Goal: Contribute content: Contribute content

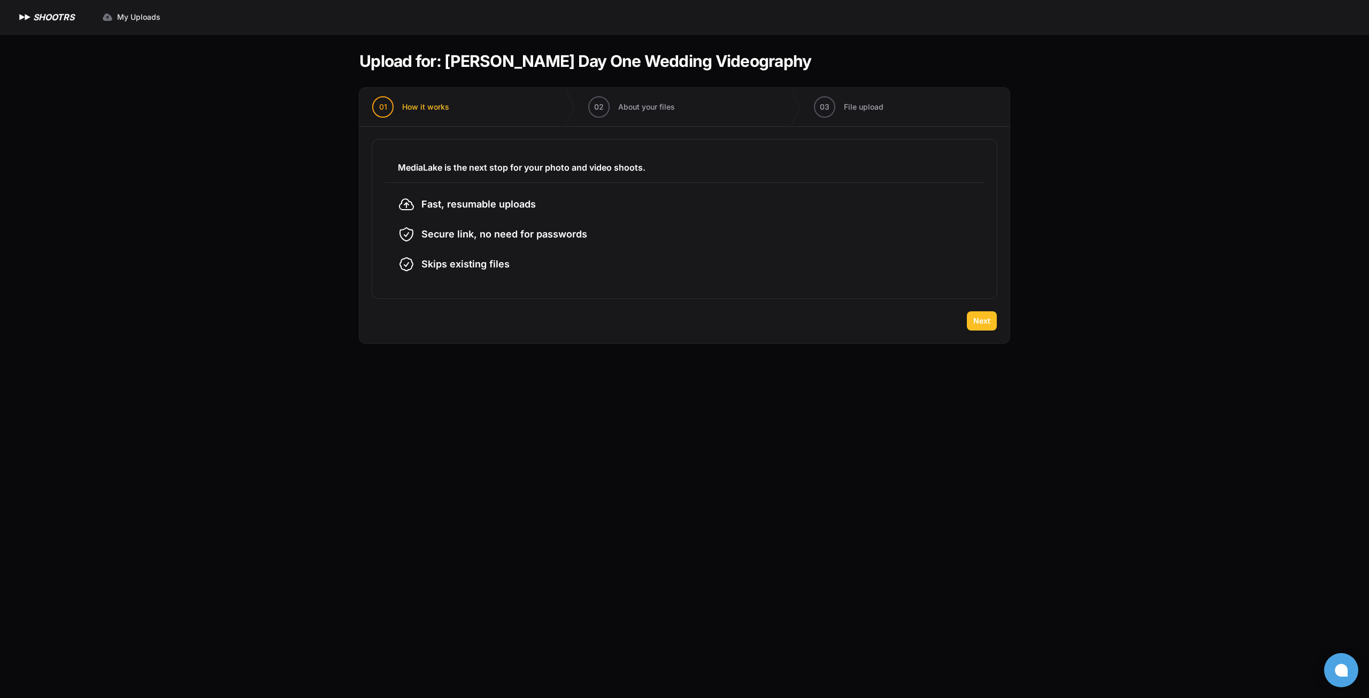
click at [990, 321] on span "Next" at bounding box center [981, 321] width 17 height 11
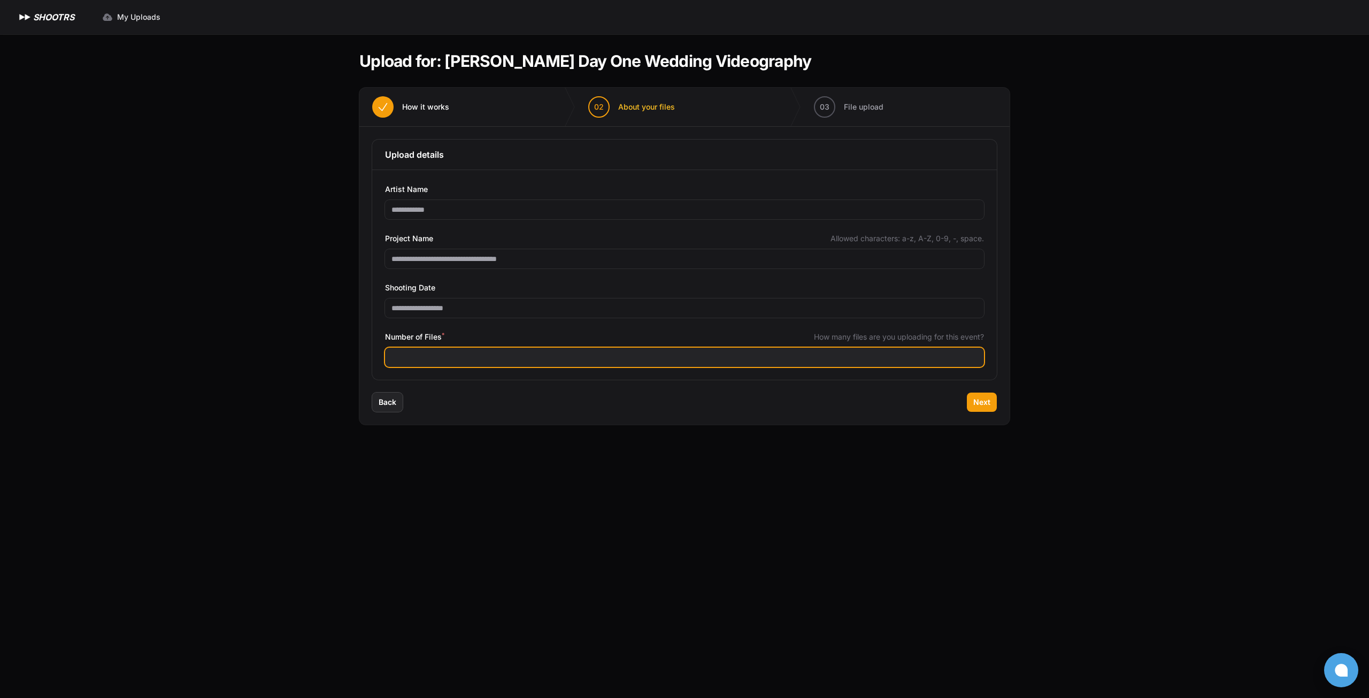
click at [478, 353] on input "Number of Files *" at bounding box center [684, 357] width 599 height 19
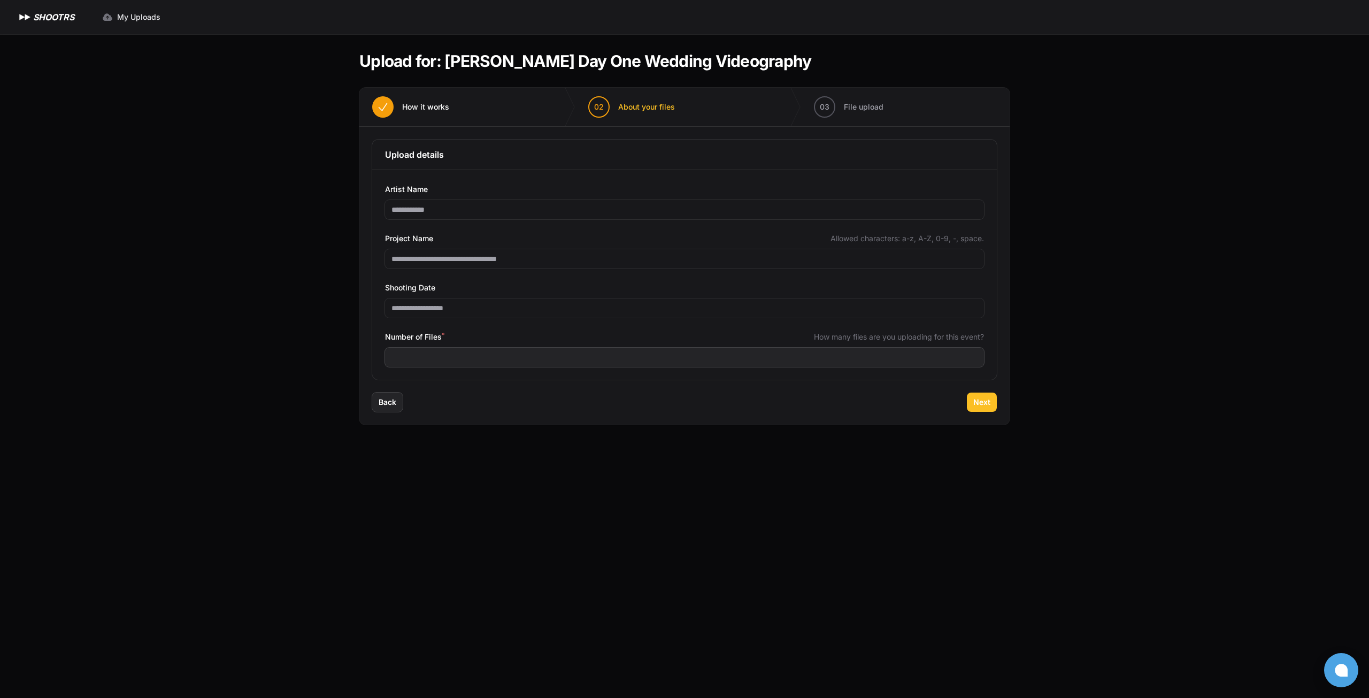
click at [980, 401] on span "Next" at bounding box center [981, 402] width 17 height 11
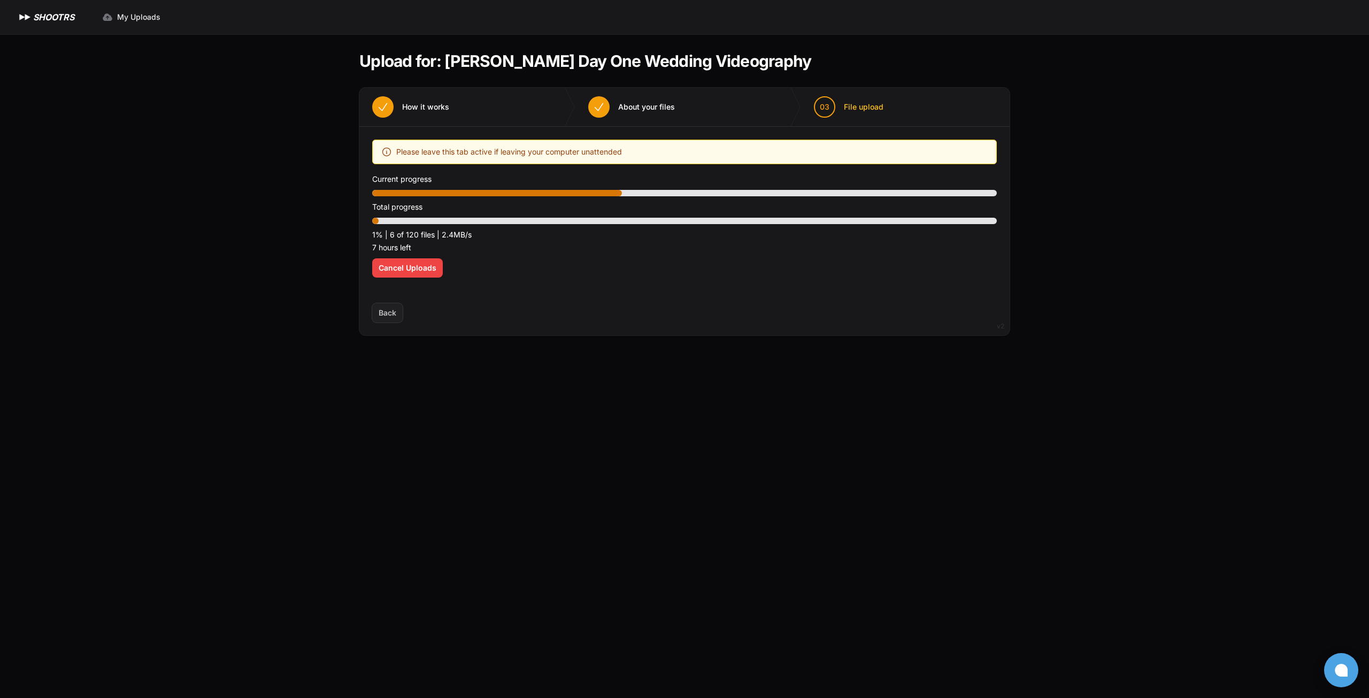
click at [270, 381] on div "Expand sidebar Collapse sidebar SHOOTRS SHOOTRS My Uploads" at bounding box center [684, 349] width 1369 height 698
click at [489, 458] on main "Upload for: [PERSON_NAME] Day One Wedding Videography 01 How it works" at bounding box center [684, 366] width 685 height 664
click at [383, 269] on span "Cancel Uploads" at bounding box center [408, 268] width 58 height 11
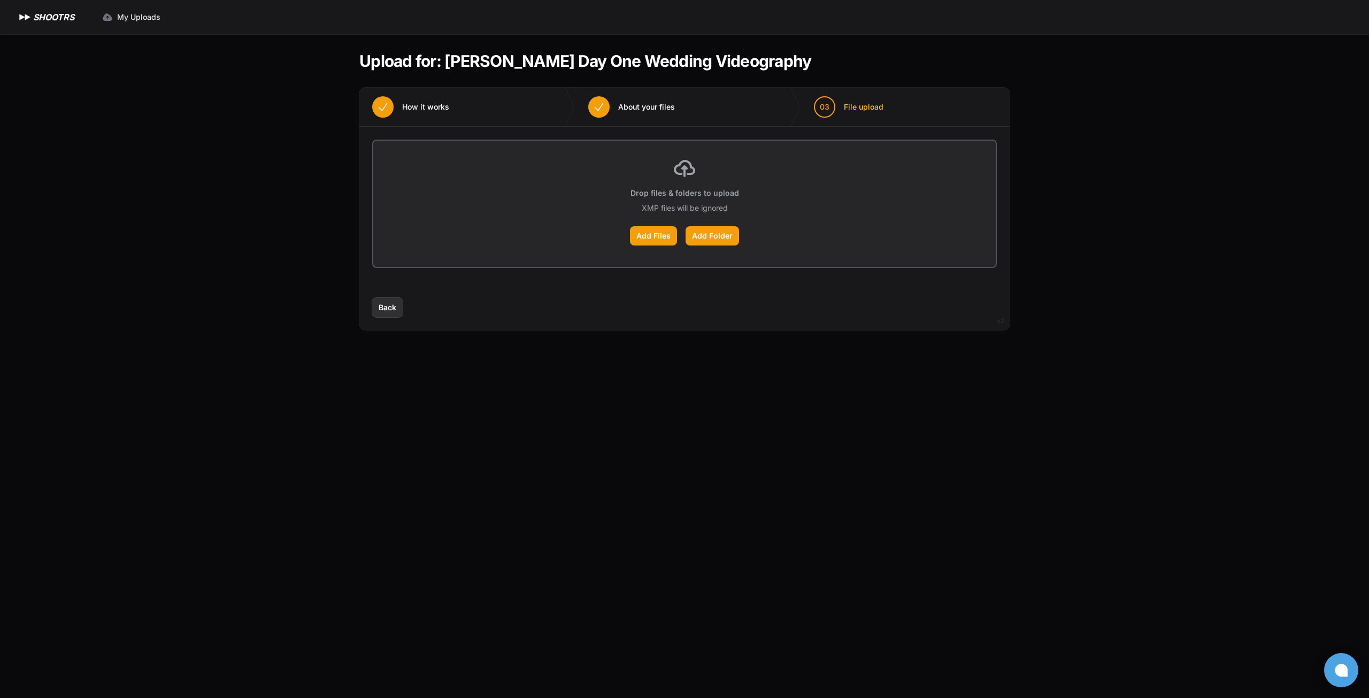
click at [387, 309] on span "Back" at bounding box center [388, 307] width 18 height 11
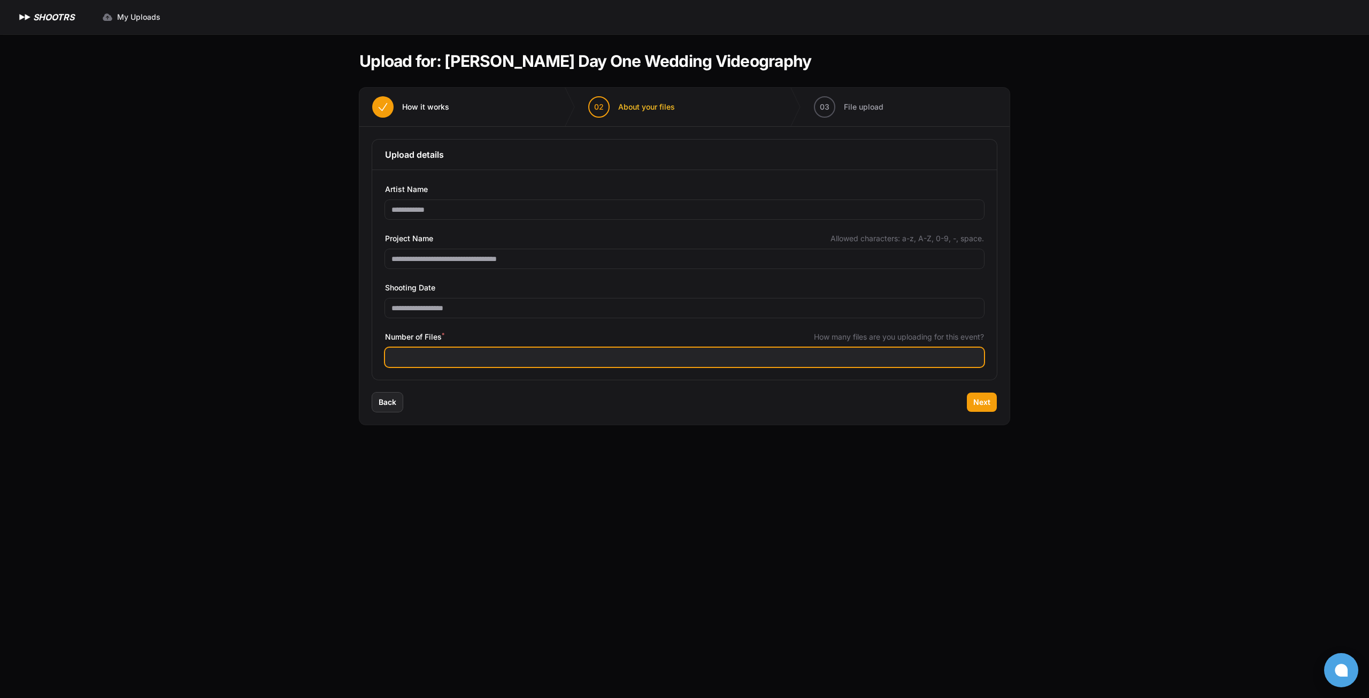
click at [438, 358] on input "***" at bounding box center [684, 357] width 599 height 19
type input "***"
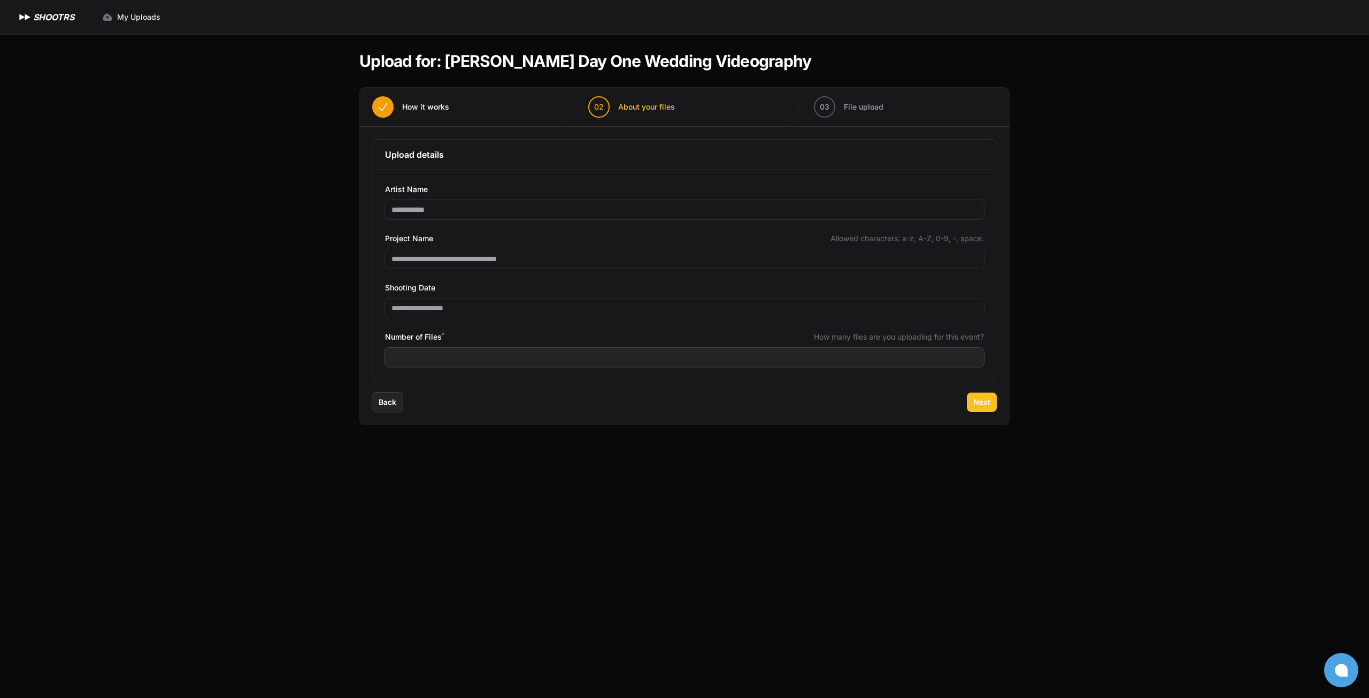
click at [981, 402] on span "Next" at bounding box center [981, 402] width 17 height 11
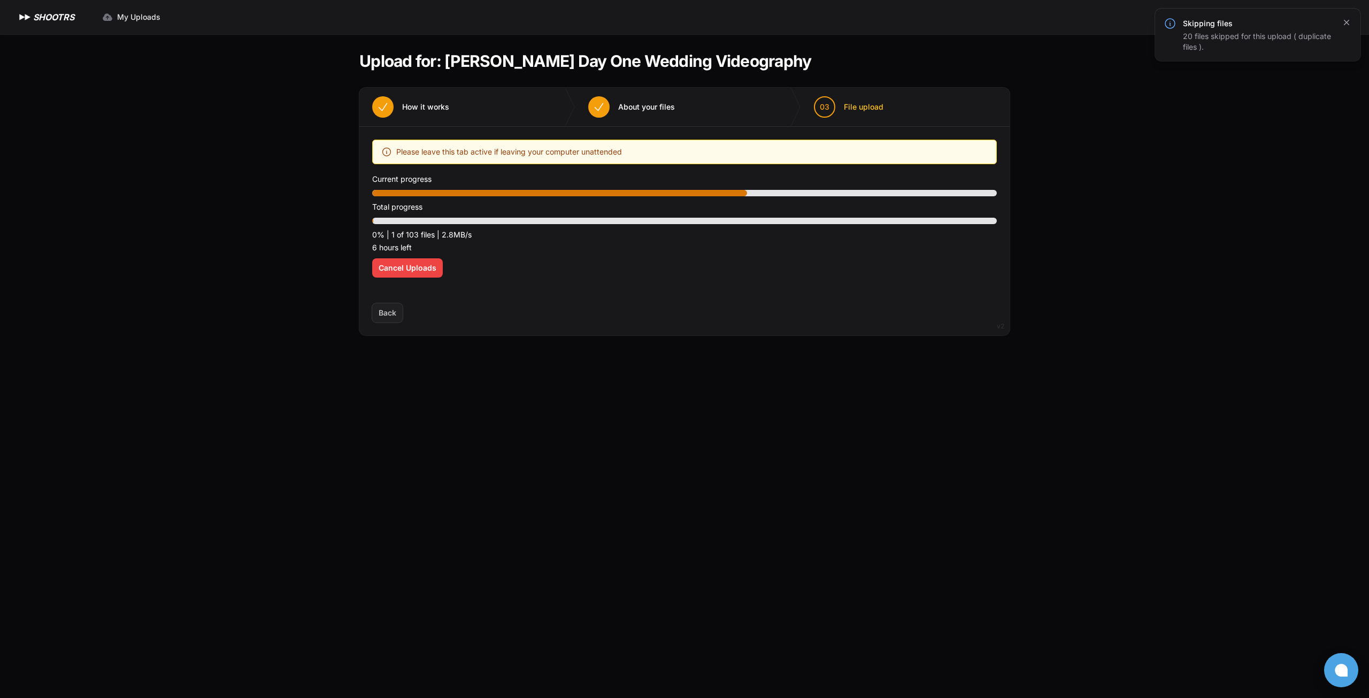
click at [1345, 23] on icon "button" at bounding box center [1346, 22] width 11 height 11
click at [1244, 212] on div "Expand sidebar Collapse sidebar SHOOTRS SHOOTRS My Uploads" at bounding box center [684, 349] width 1369 height 698
